Goal: Task Accomplishment & Management: Manage account settings

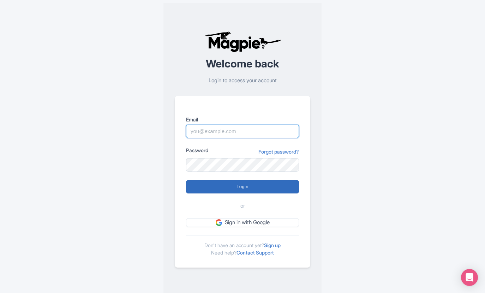
type input "[PERSON_NAME][EMAIL_ADDRESS][DOMAIN_NAME]"
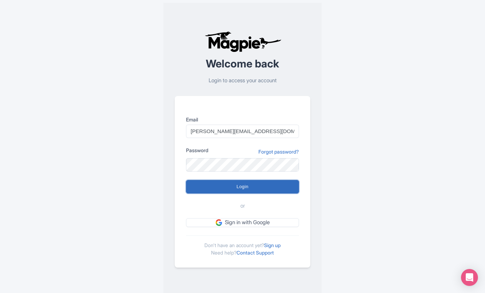
click at [237, 185] on input "Login" at bounding box center [242, 186] width 113 height 13
type input "Logging in..."
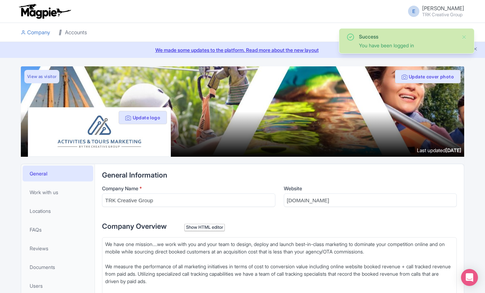
click at [74, 32] on link "Accounts" at bounding box center [73, 32] width 28 height 19
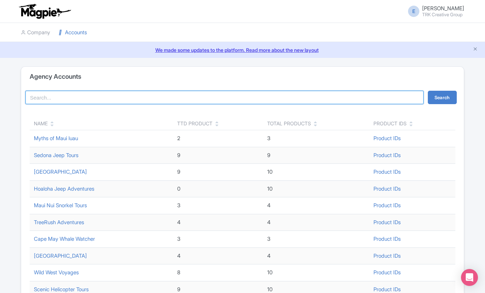
click at [75, 97] on input "search" at bounding box center [224, 97] width 398 height 13
type input "breakaway"
click at [428, 91] on button "Search" at bounding box center [442, 97] width 29 height 13
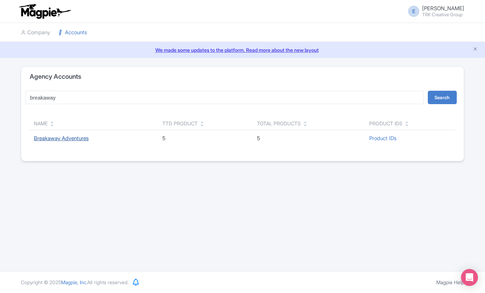
click at [85, 140] on link "Breakaway Adventures" at bounding box center [61, 138] width 55 height 7
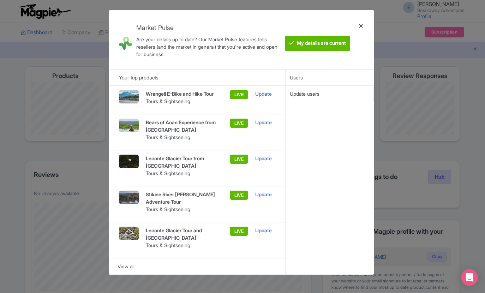
click at [362, 25] on div at bounding box center [360, 40] width 17 height 48
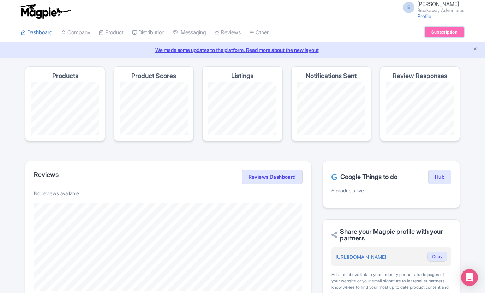
click at [442, 30] on link "Subscription" at bounding box center [444, 32] width 40 height 11
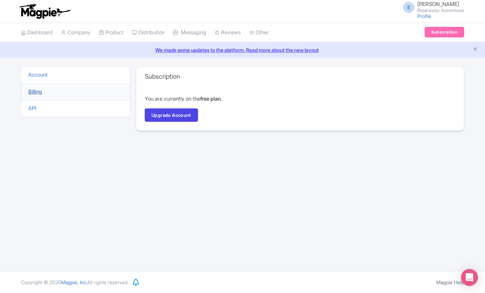
click at [38, 94] on link "Billing" at bounding box center [35, 91] width 14 height 7
click at [39, 93] on link "Billing" at bounding box center [35, 91] width 14 height 7
click at [38, 74] on link "Account" at bounding box center [37, 74] width 19 height 7
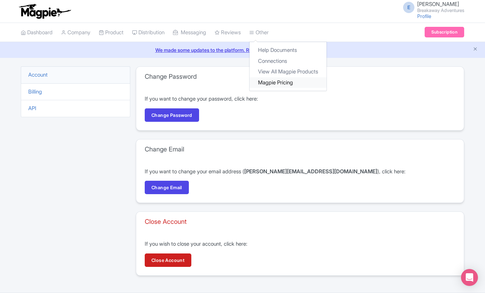
click at [289, 83] on link "Magpie Pricing" at bounding box center [287, 82] width 77 height 11
